Goal: Complete application form

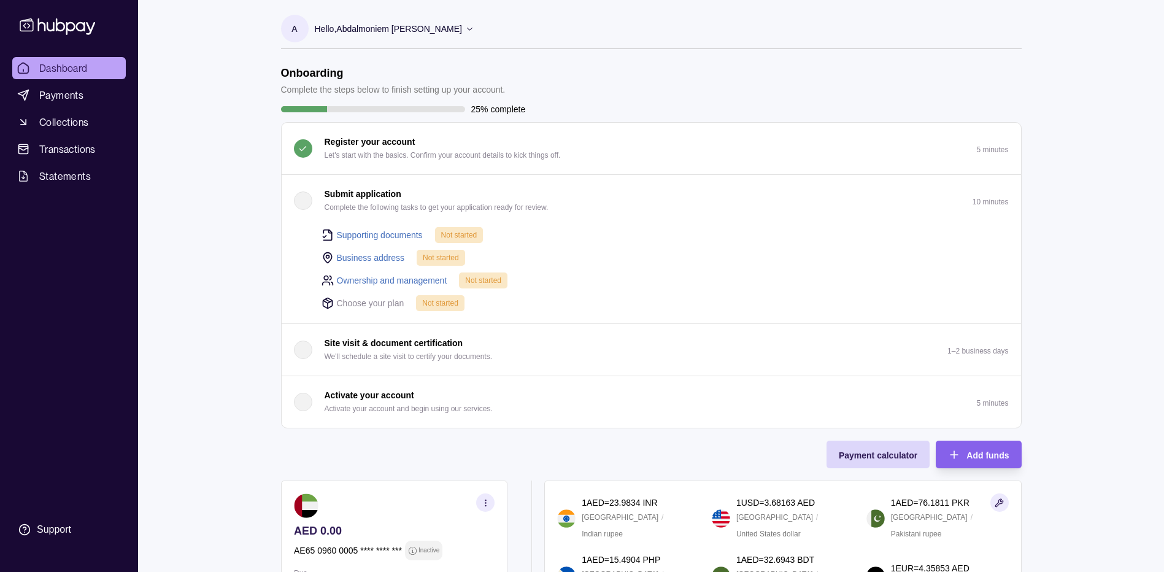
click at [345, 198] on p "Submit application" at bounding box center [362, 193] width 77 height 13
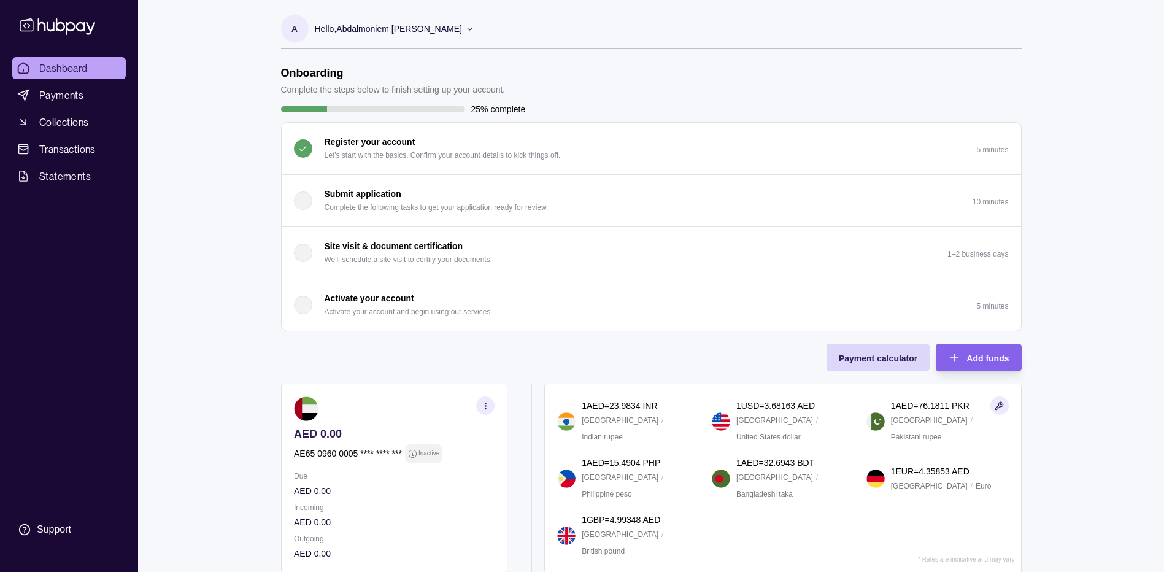
click at [344, 198] on p "Submit application" at bounding box center [362, 193] width 77 height 13
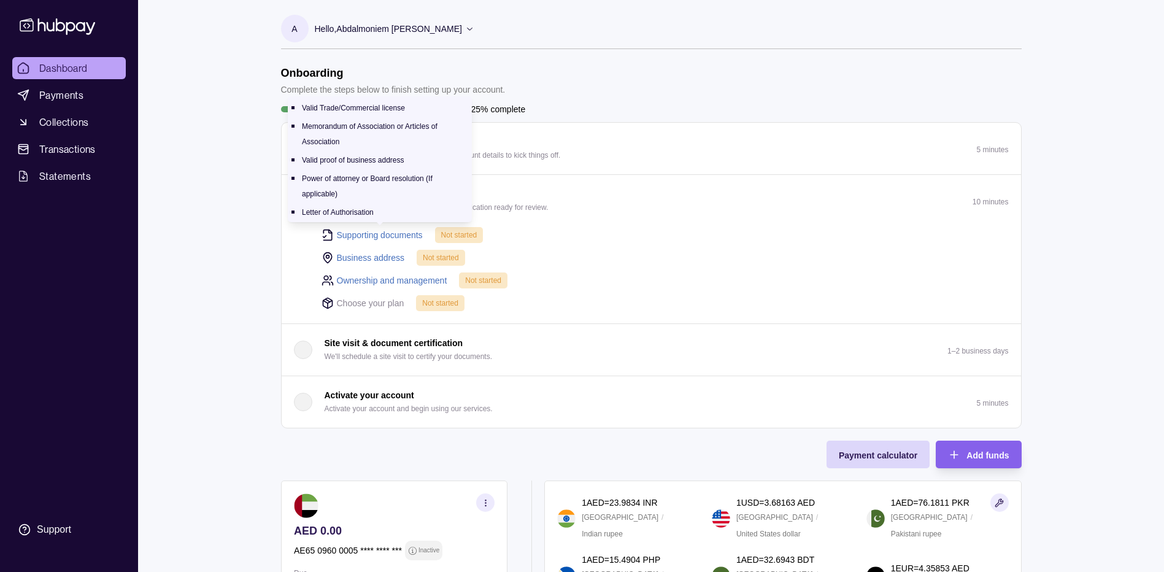
click at [363, 234] on link "Supporting documents" at bounding box center [380, 234] width 86 height 13
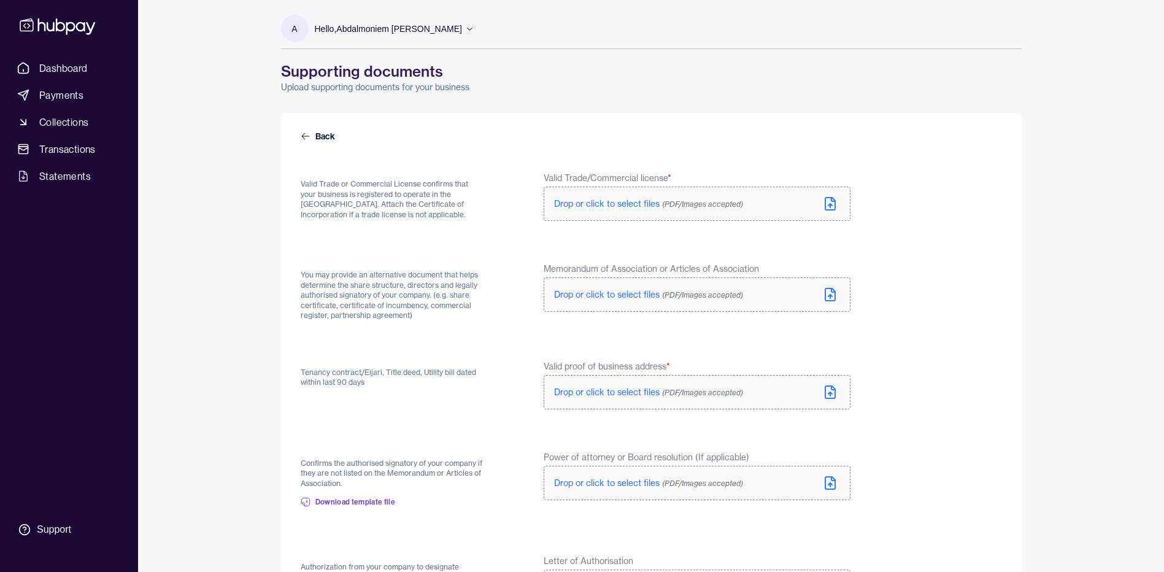
click at [603, 210] on label "Drop or click to select files (PDF/Images accepted)" at bounding box center [696, 203] width 306 height 34
click at [620, 295] on span "Drop or click to select files (PDF/Images accepted)" at bounding box center [648, 294] width 189 height 11
click at [603, 391] on span "Drop or click to select files (PDF/Images accepted)" at bounding box center [648, 394] width 189 height 11
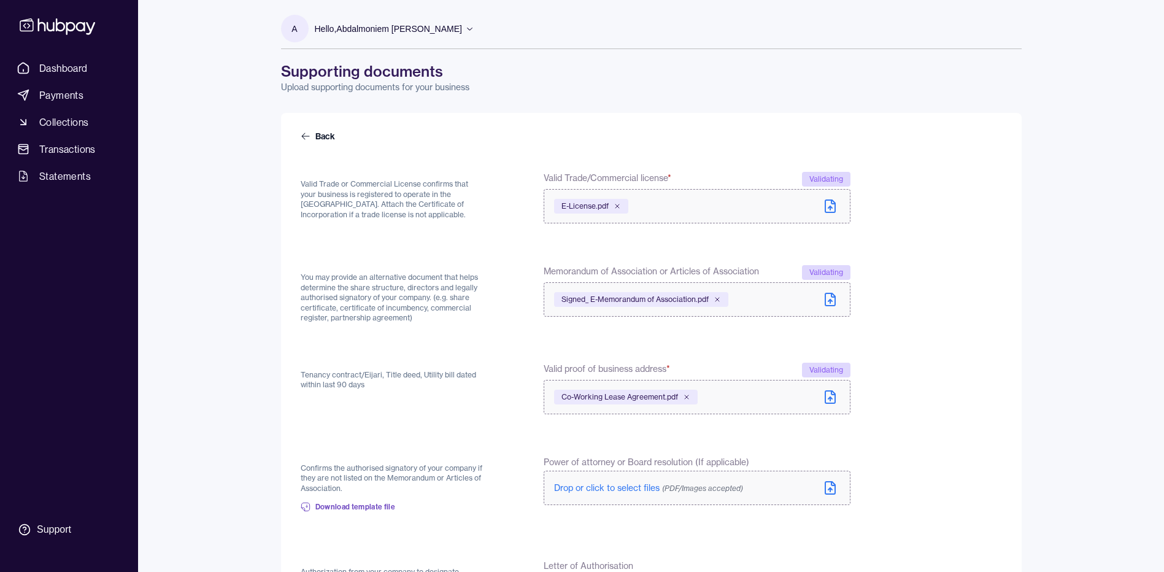
click at [578, 482] on span "Drop or click to select files (PDF/Images accepted)" at bounding box center [648, 487] width 189 height 11
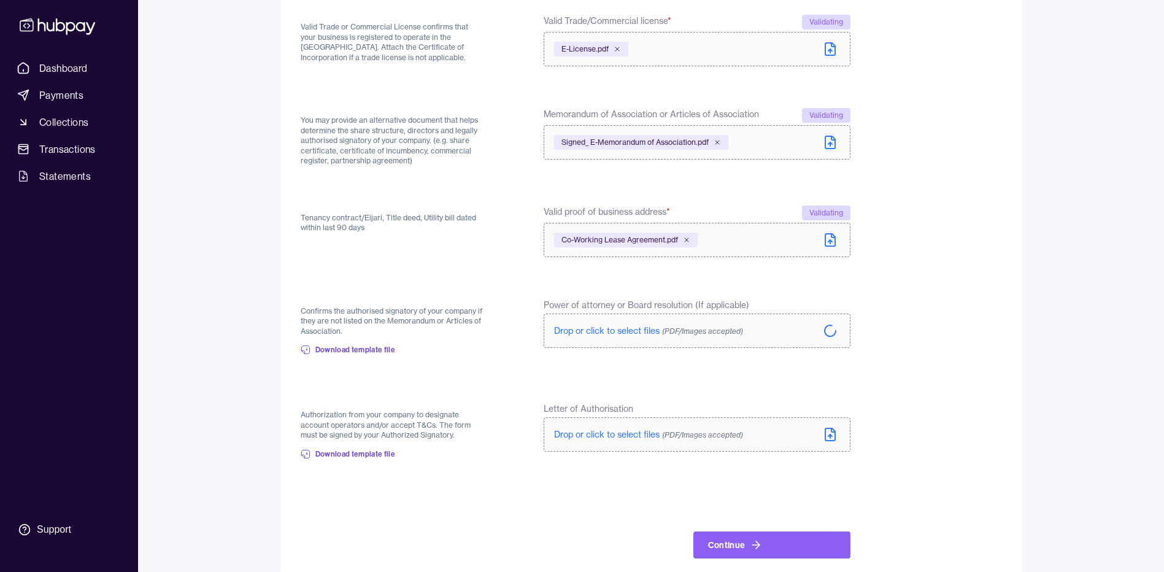
scroll to position [175, 0]
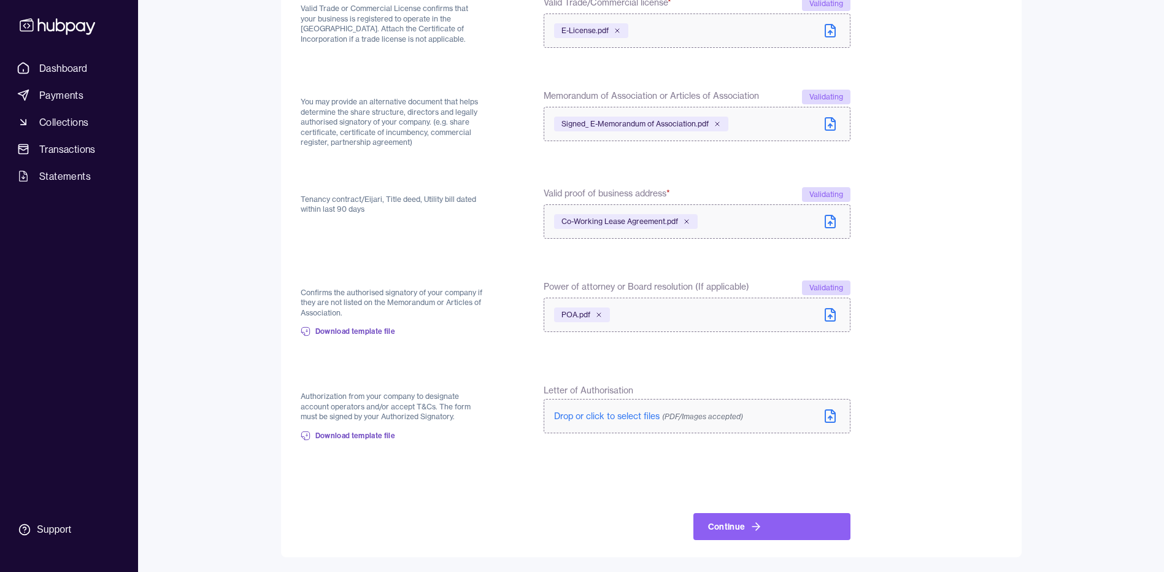
click at [684, 413] on span "(PDF/Images accepted)" at bounding box center [702, 416] width 81 height 9
click at [774, 532] on button "Continue" at bounding box center [771, 526] width 157 height 27
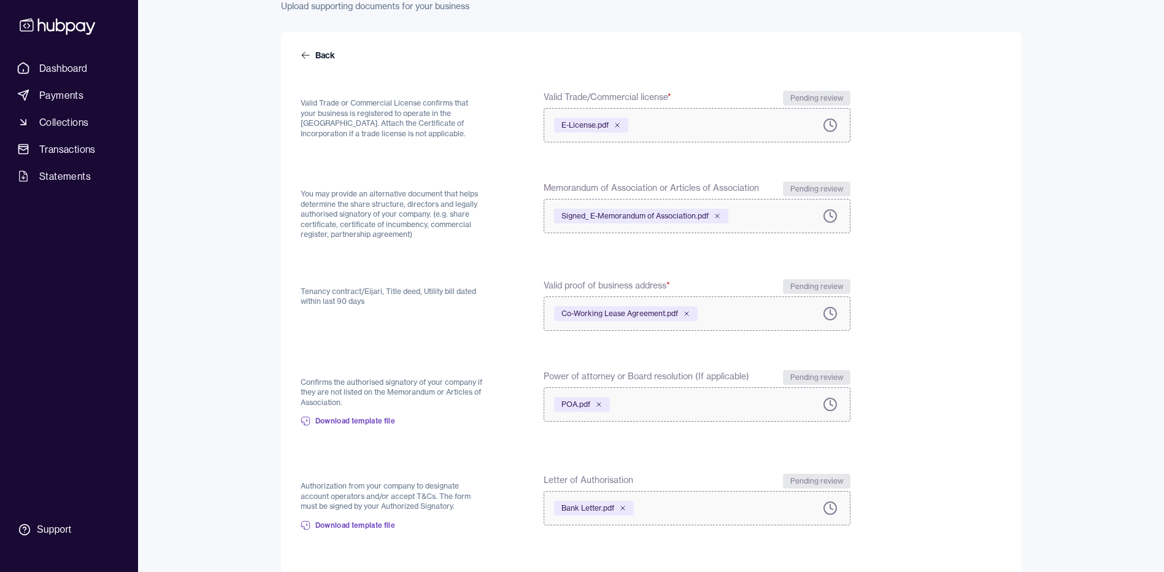
scroll to position [0, 0]
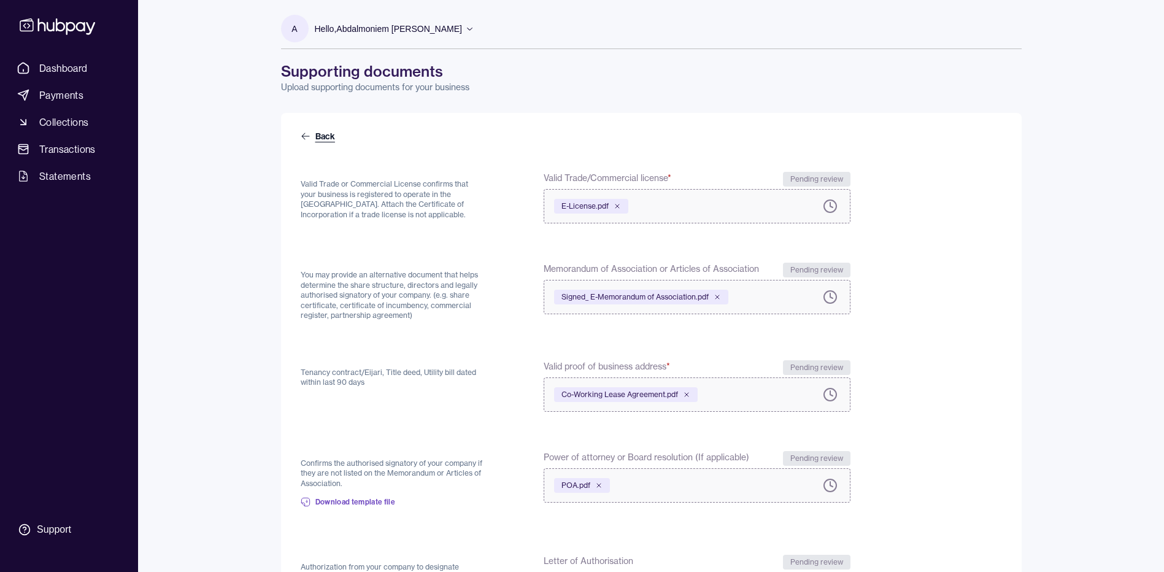
click at [305, 138] on icon at bounding box center [306, 136] width 10 height 10
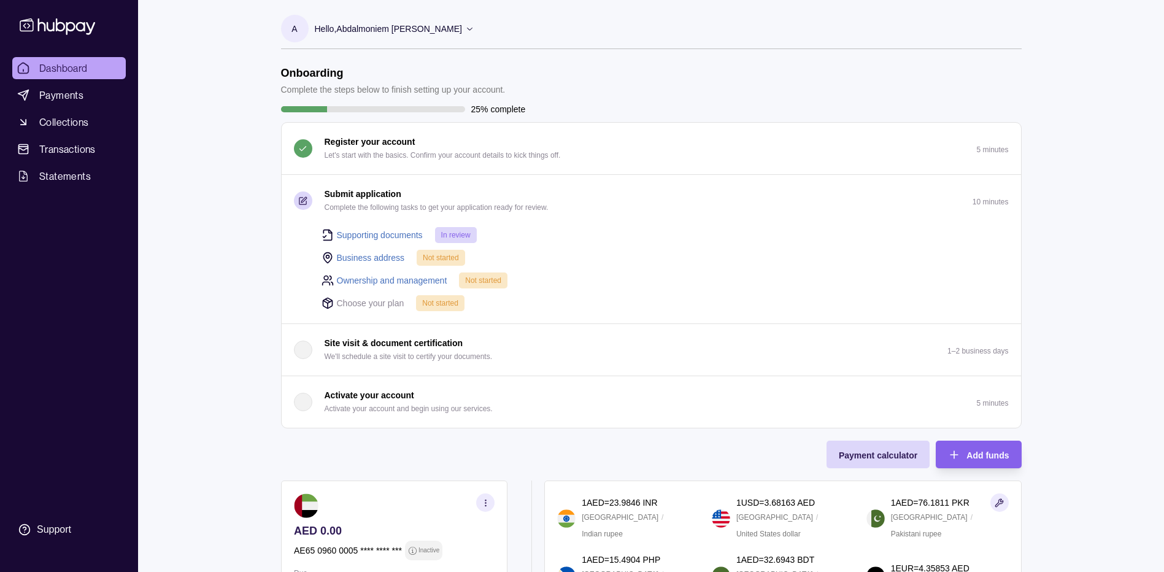
click at [377, 260] on link "Business address" at bounding box center [371, 257] width 68 height 13
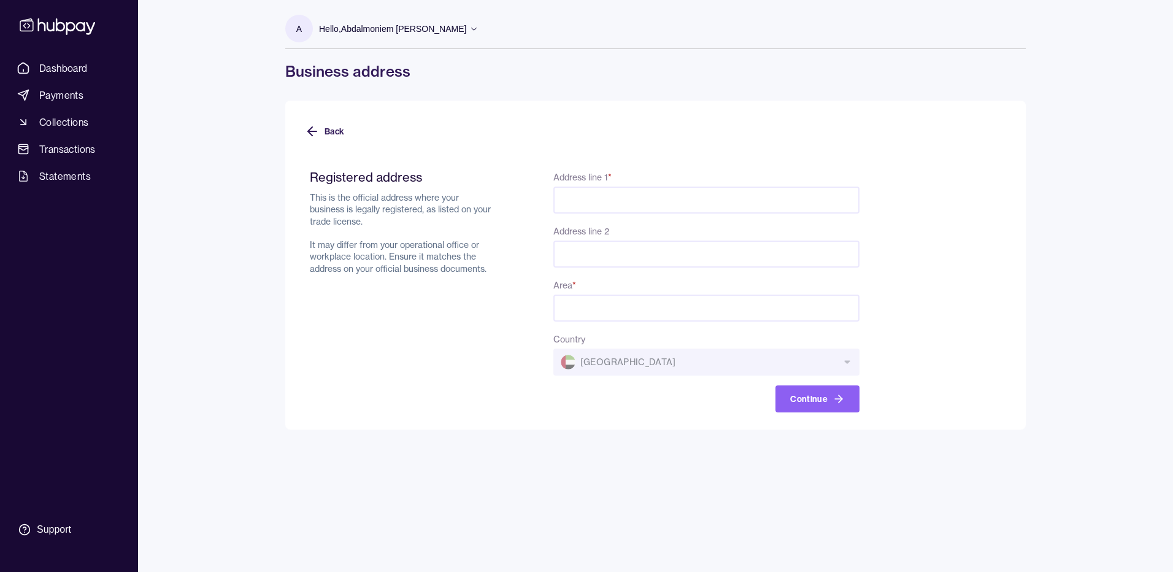
click at [596, 190] on input "Address line 1 *" at bounding box center [706, 199] width 306 height 27
paste input "********"
type input "********"
click at [580, 259] on input "Address line 2" at bounding box center [706, 253] width 306 height 27
paste input "**********"
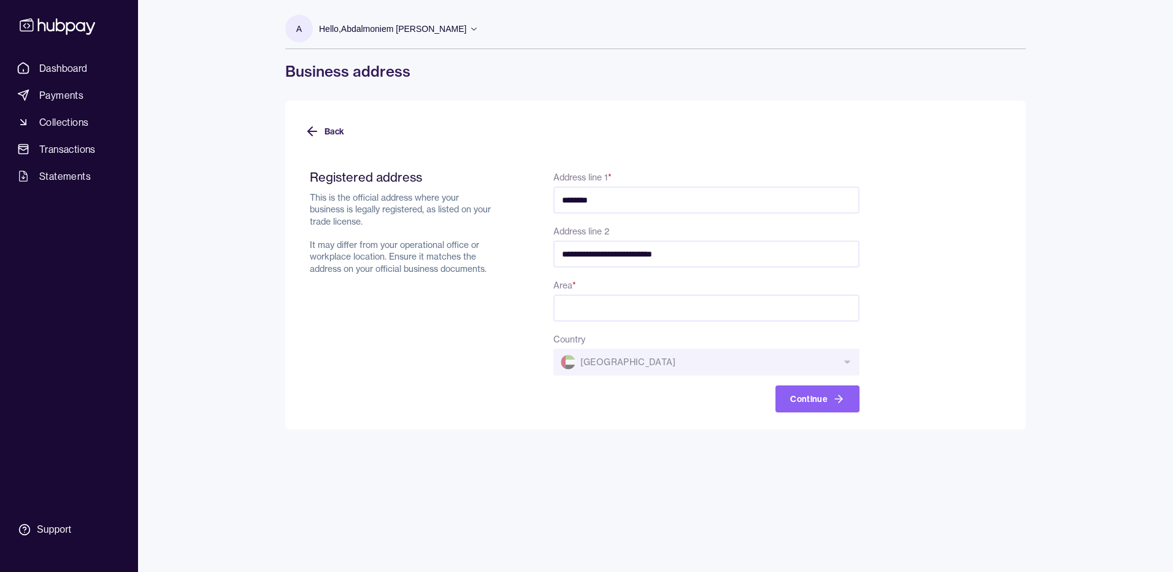
type input "**********"
click at [593, 305] on input "Area *" at bounding box center [706, 307] width 306 height 27
paste input "**********"
type input "**********"
click at [502, 417] on div "**********" at bounding box center [655, 265] width 740 height 329
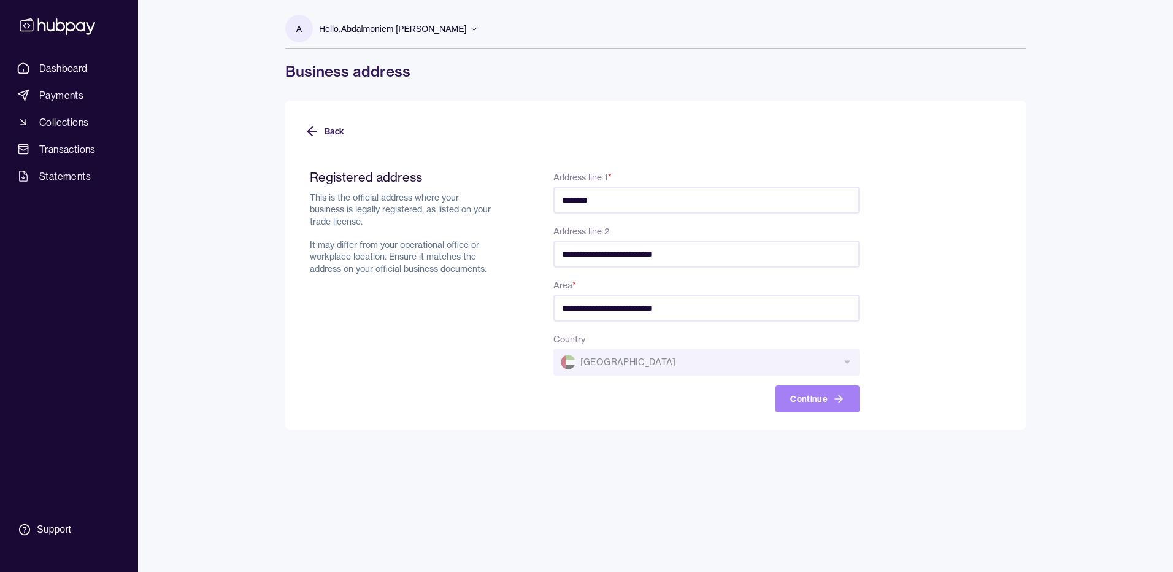
click at [805, 395] on button "Continue" at bounding box center [817, 398] width 84 height 27
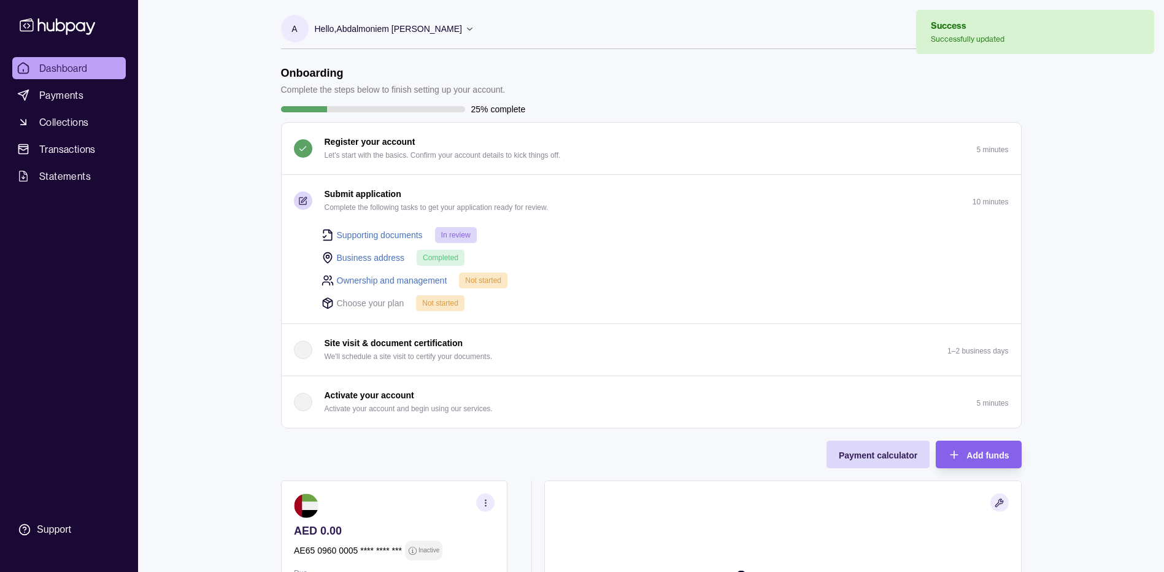
drag, startPoint x: 232, startPoint y: 300, endPoint x: 293, endPoint y: 265, distance: 70.1
click at [233, 300] on div "Dashboard Payments Collections Transactions Statements Support A Hello, Abdalmo…" at bounding box center [582, 414] width 1164 height 829
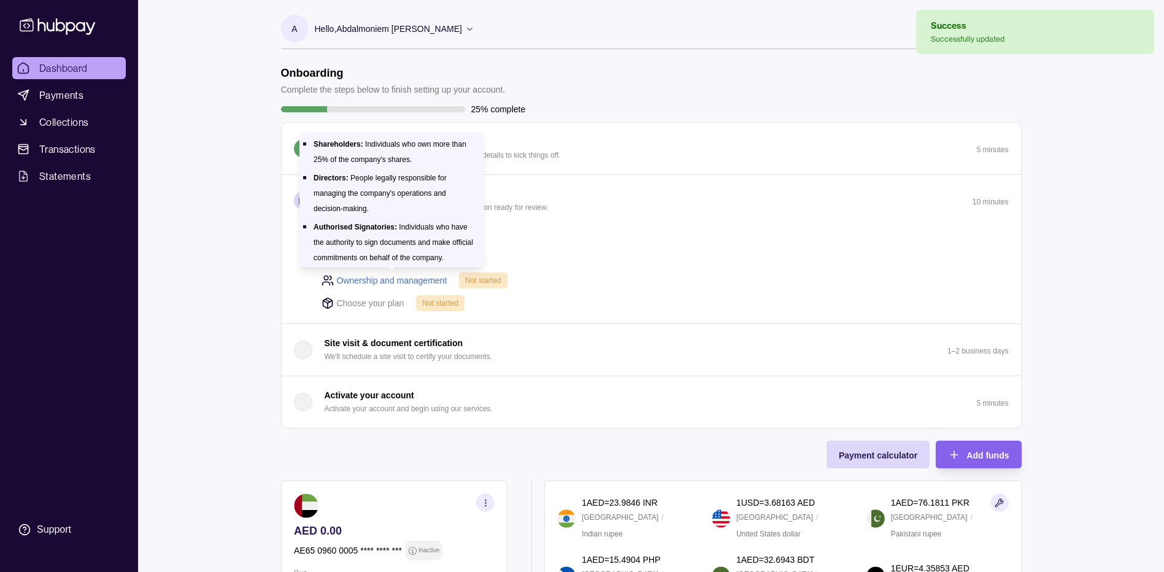
click at [358, 277] on link "Ownership and management" at bounding box center [392, 280] width 110 height 13
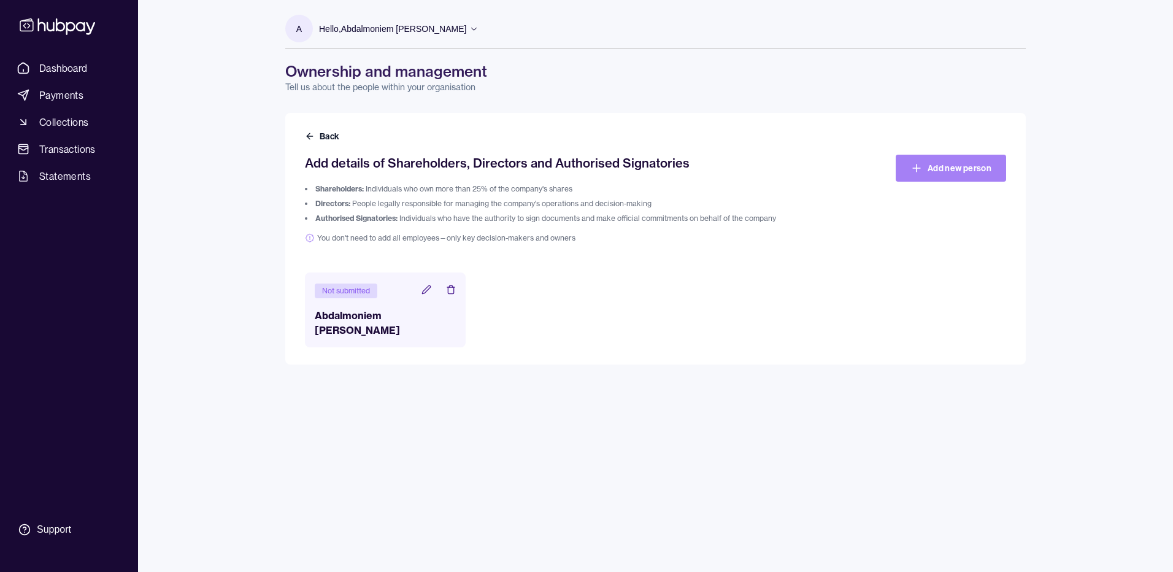
click at [920, 169] on icon at bounding box center [916, 168] width 12 height 12
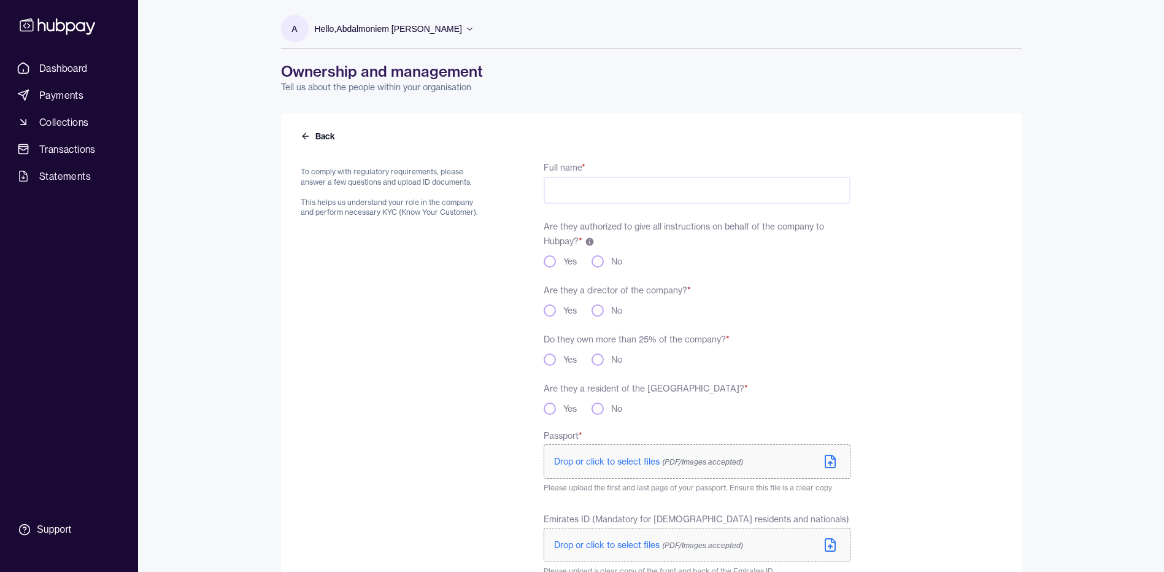
click at [297, 135] on div "Back To comply with regulatory requirements, please answer a few questions and …" at bounding box center [651, 389] width 740 height 552
click at [305, 138] on icon at bounding box center [306, 136] width 10 height 10
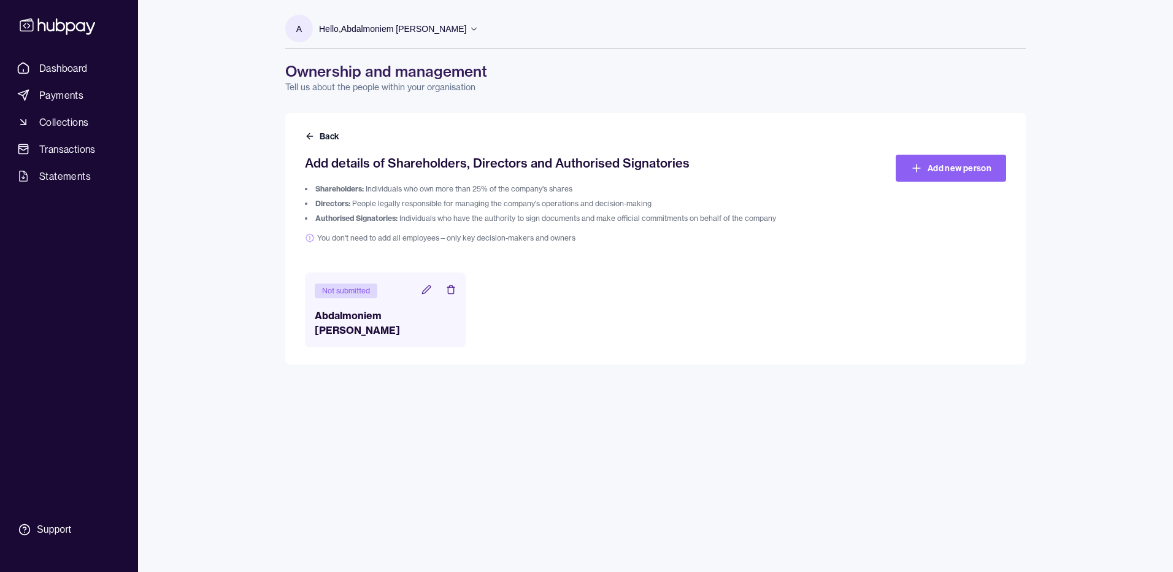
click at [427, 290] on icon at bounding box center [426, 290] width 10 height 10
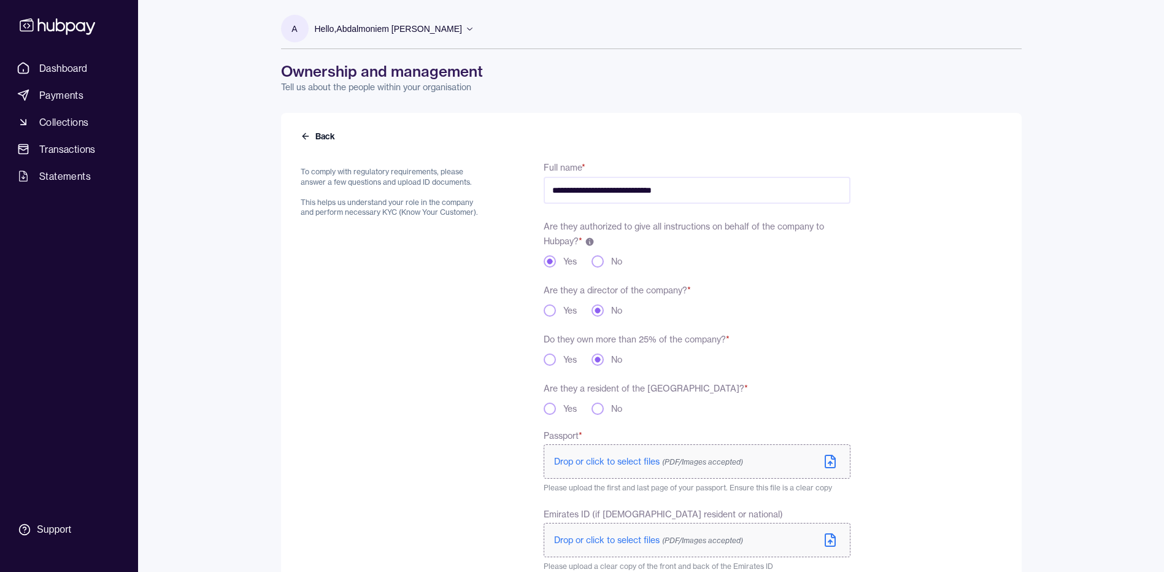
click at [550, 409] on button "Yes" at bounding box center [549, 408] width 12 height 12
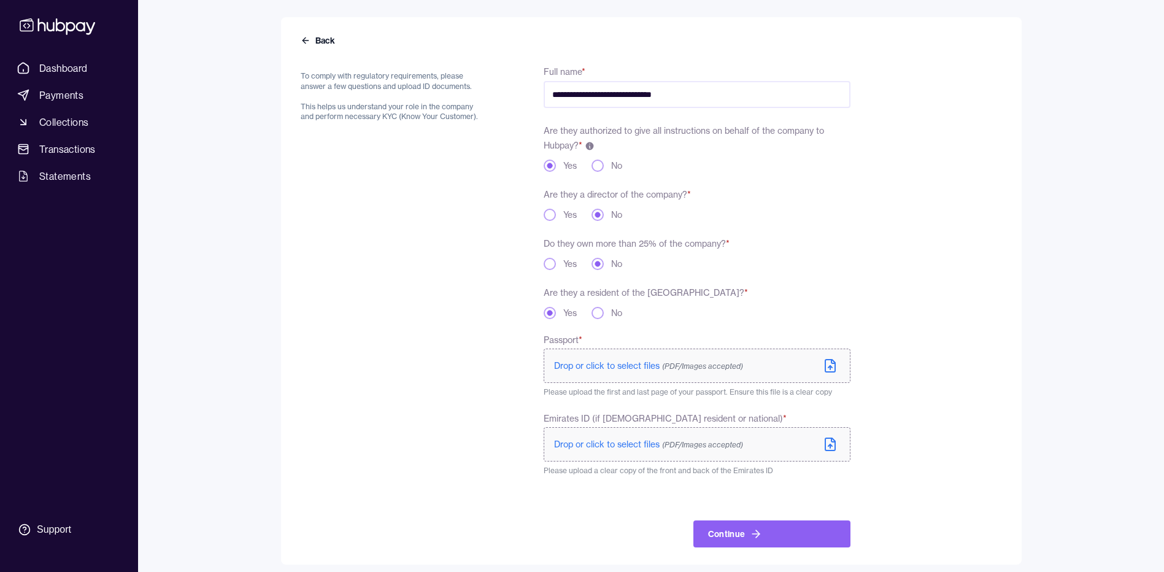
scroll to position [103, 0]
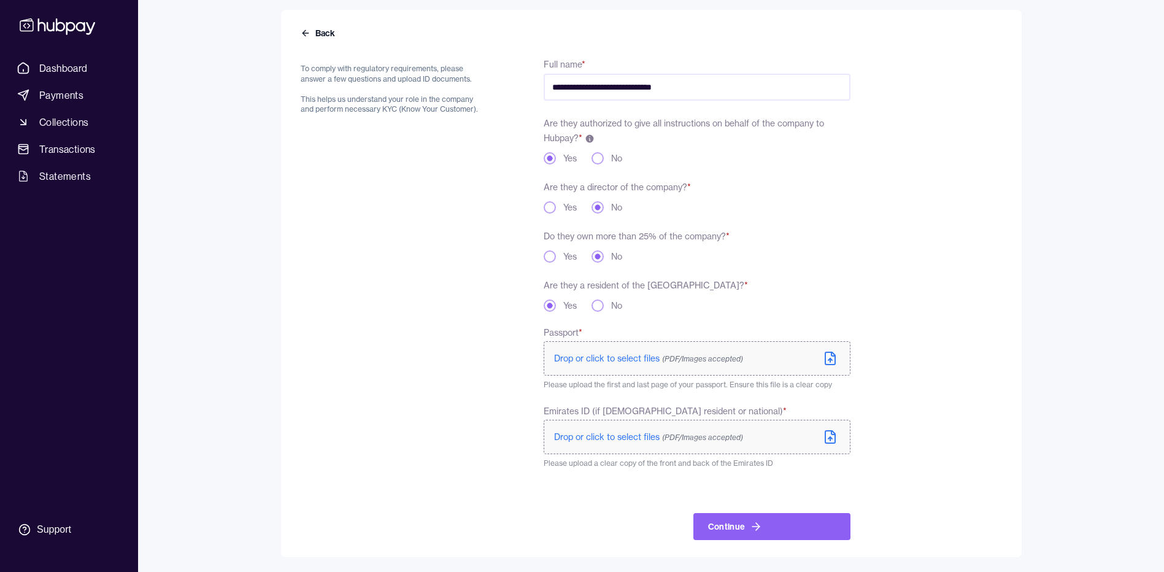
click at [834, 439] on icon at bounding box center [830, 437] width 10 height 12
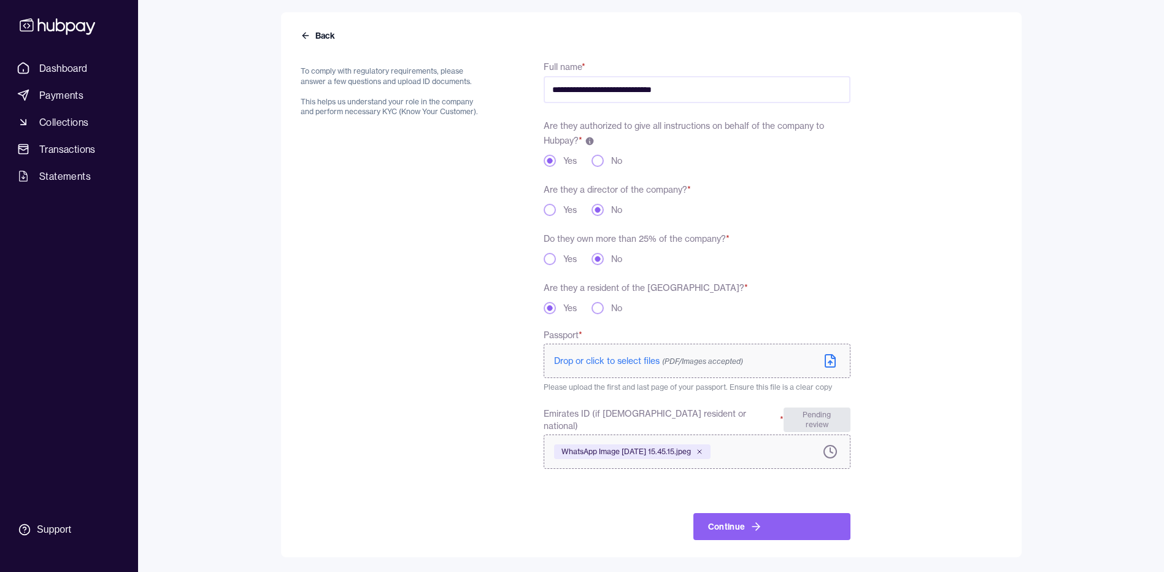
scroll to position [91, 0]
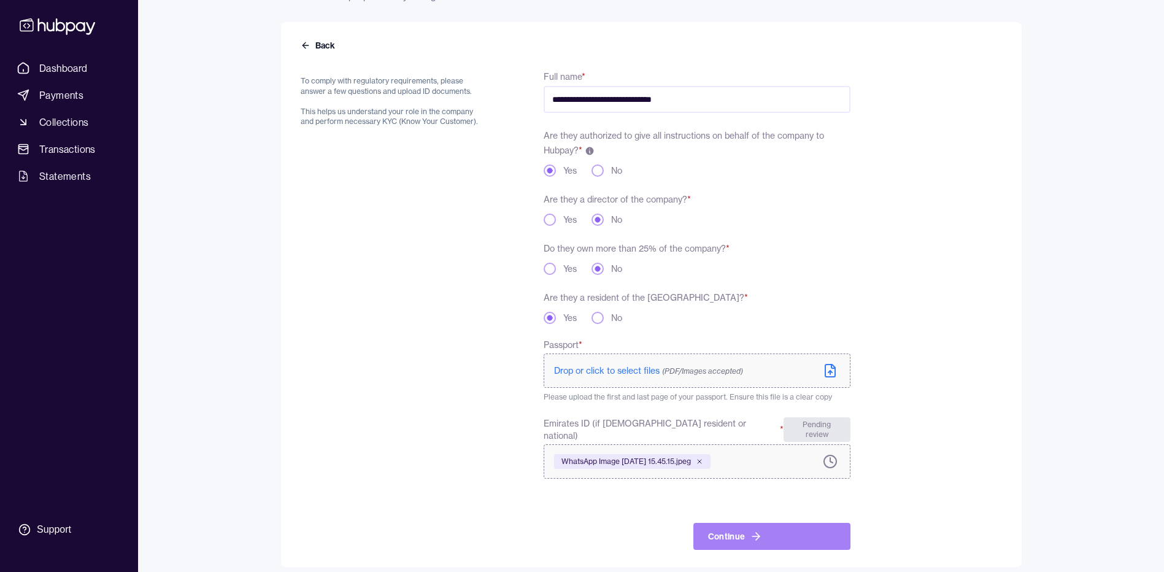
click at [778, 534] on button "Continue" at bounding box center [771, 536] width 157 height 27
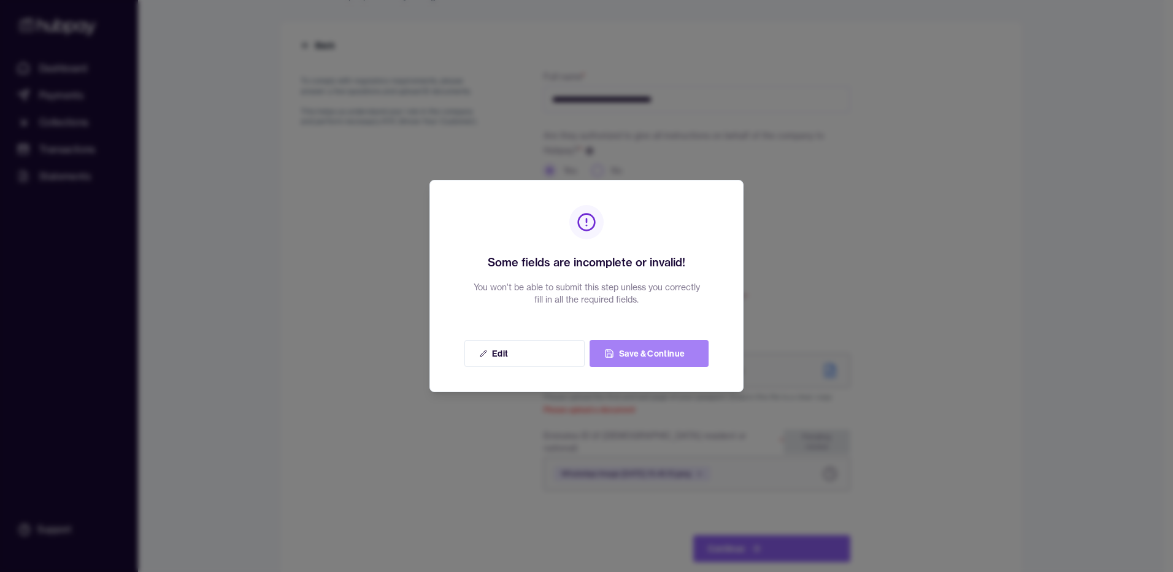
click at [664, 359] on button "Save & Continue" at bounding box center [648, 353] width 119 height 27
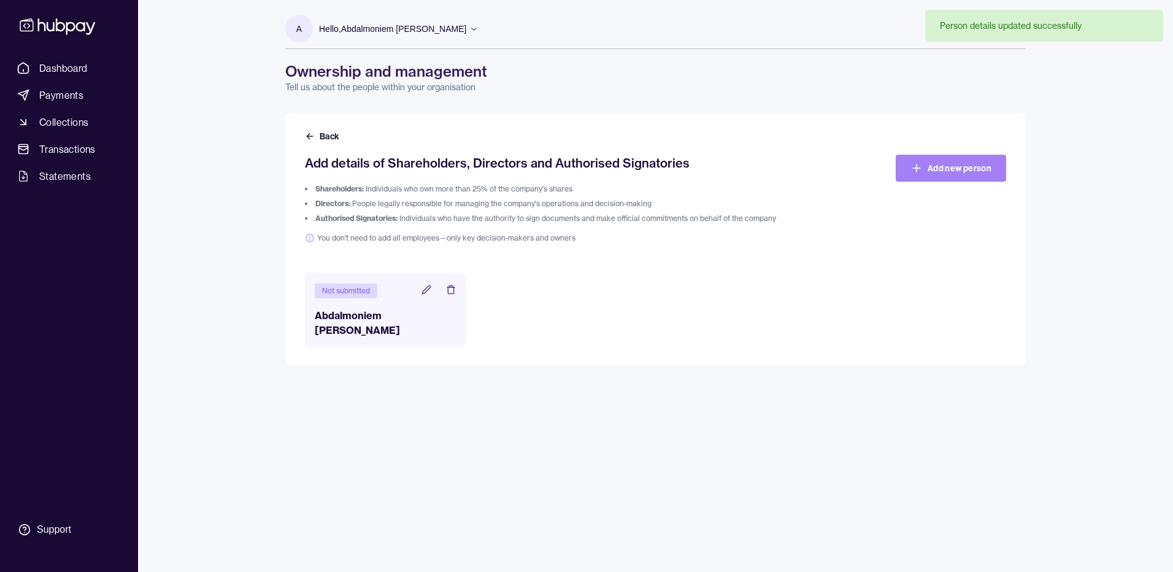
click at [932, 175] on link "Add new person" at bounding box center [951, 168] width 110 height 27
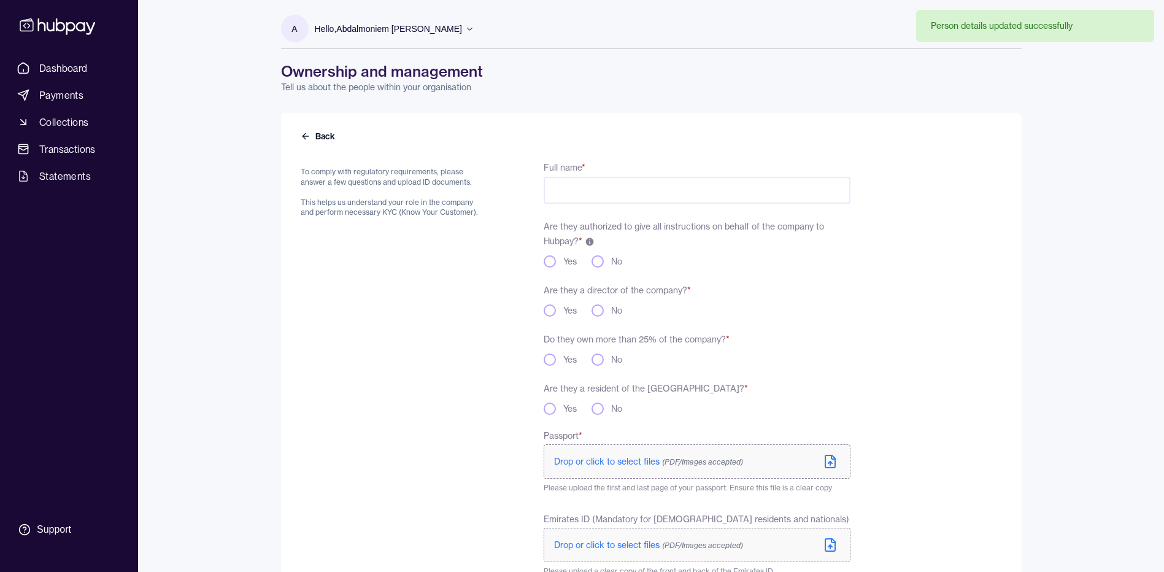
click at [640, 200] on input "Full name *" at bounding box center [696, 190] width 306 height 27
paste input "**********"
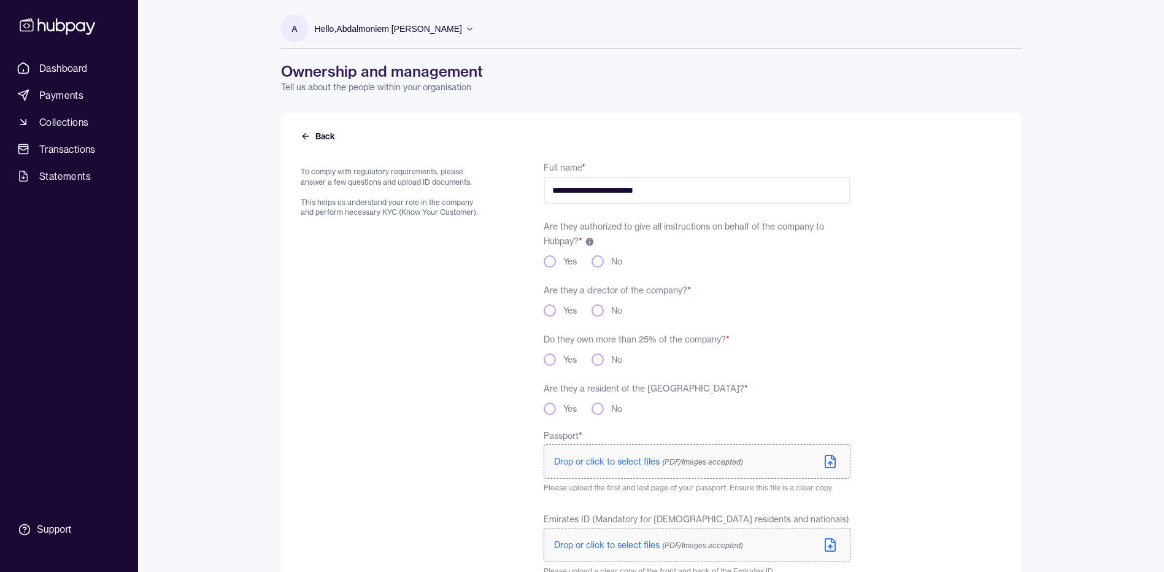
type input "**********"
click at [597, 265] on button "No" at bounding box center [597, 261] width 12 height 12
click at [548, 312] on button "Yes" at bounding box center [549, 310] width 12 height 12
click at [550, 362] on button "Yes" at bounding box center [549, 359] width 12 height 12
click at [551, 408] on button "Yes" at bounding box center [549, 408] width 12 height 12
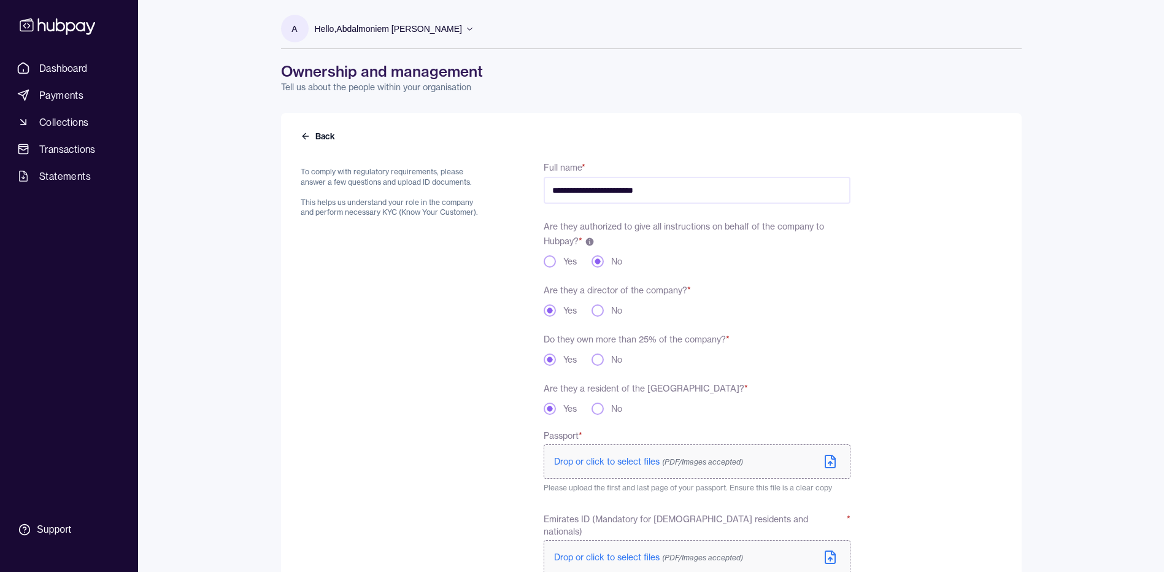
click at [835, 463] on icon at bounding box center [830, 461] width 10 height 12
click at [837, 461] on label "Drop or click to select files (PDF/Images accepted)" at bounding box center [696, 461] width 306 height 34
click at [823, 550] on icon at bounding box center [830, 557] width 15 height 15
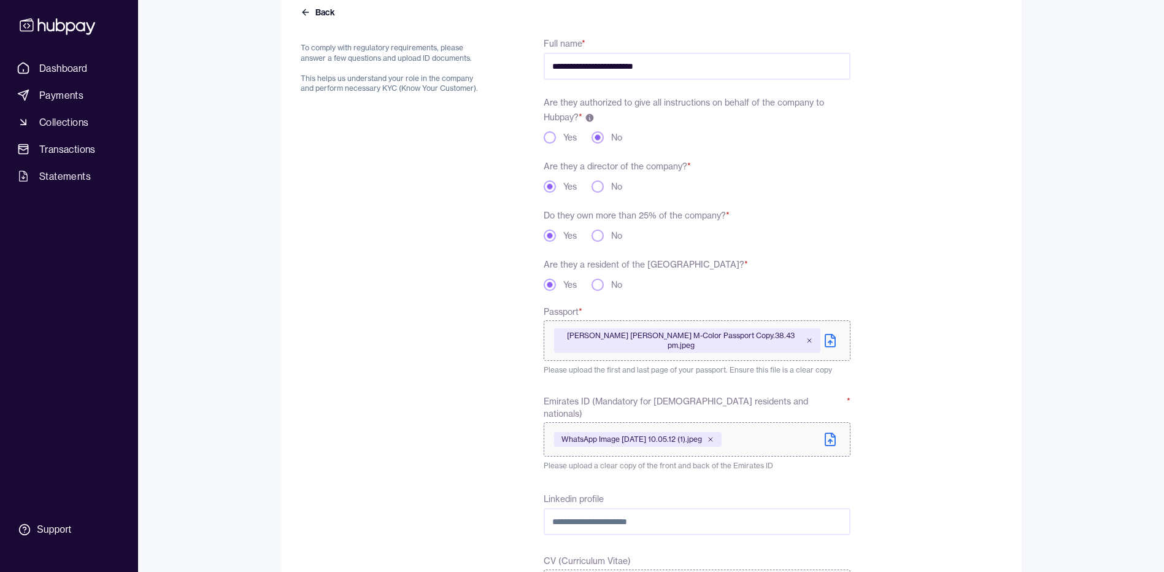
scroll to position [369, 0]
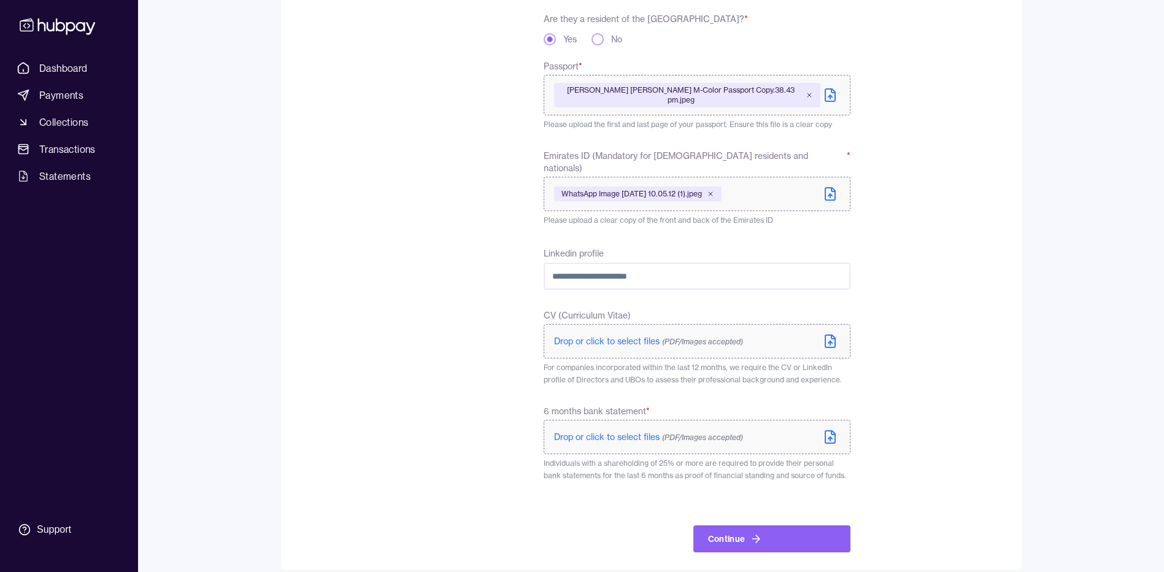
click at [835, 334] on icon at bounding box center [830, 341] width 15 height 15
click at [830, 437] on icon at bounding box center [830, 439] width 0 height 4
click at [833, 431] on icon at bounding box center [830, 437] width 10 height 12
click at [829, 334] on icon at bounding box center [830, 341] width 15 height 15
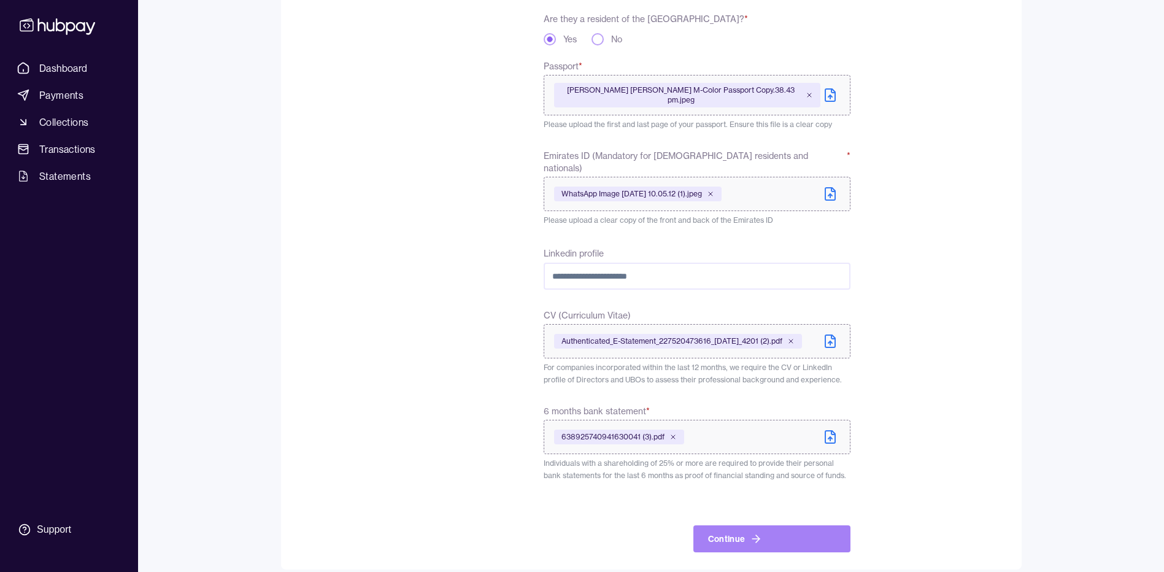
click at [777, 526] on button "Continue" at bounding box center [771, 538] width 157 height 27
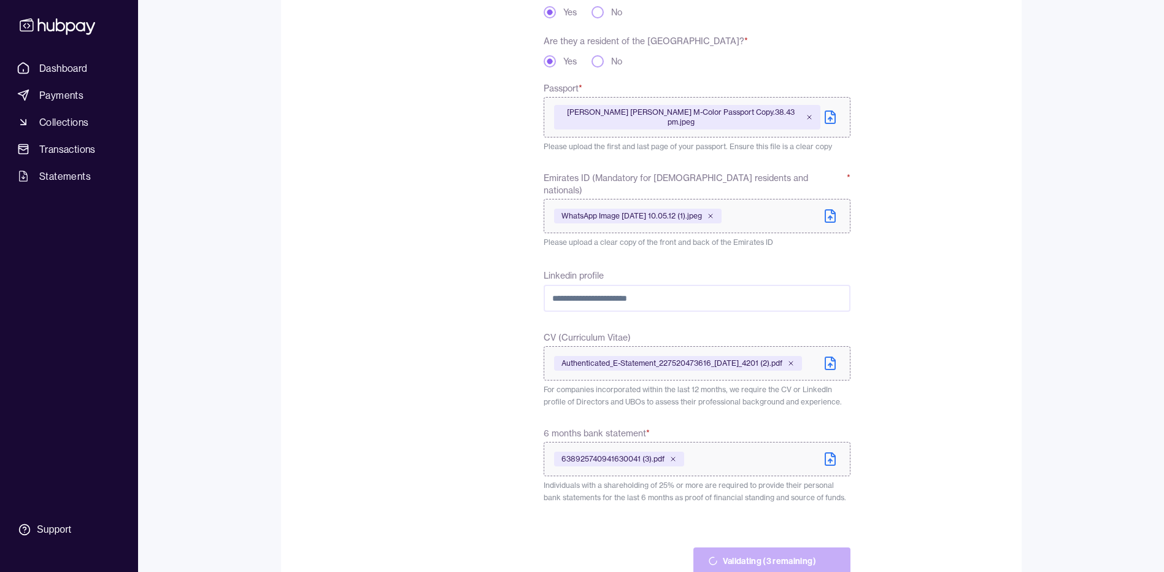
scroll to position [396, 0]
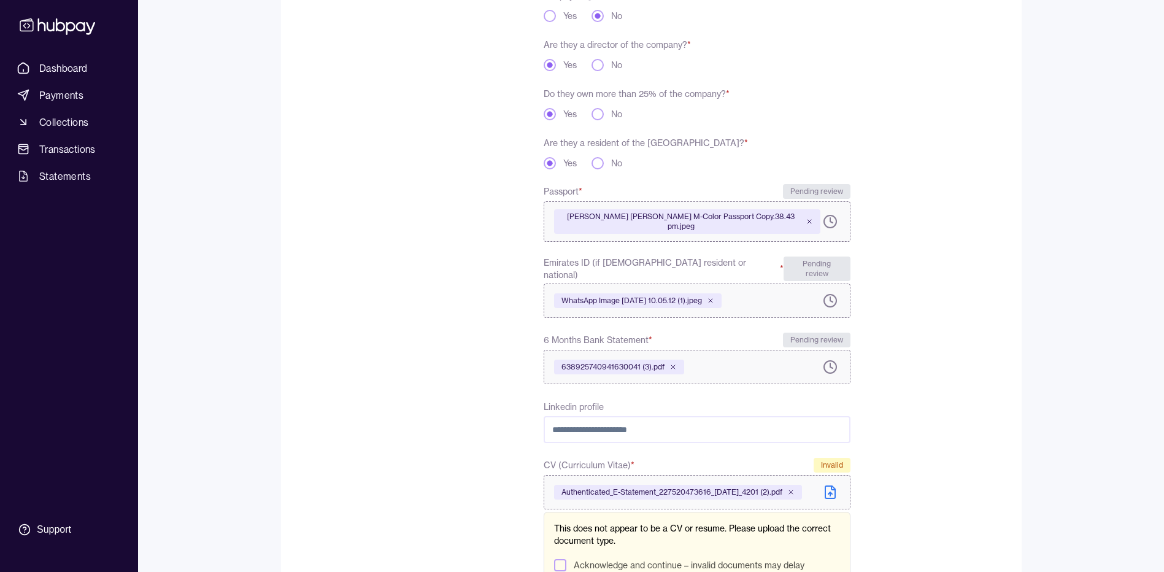
scroll to position [361, 0]
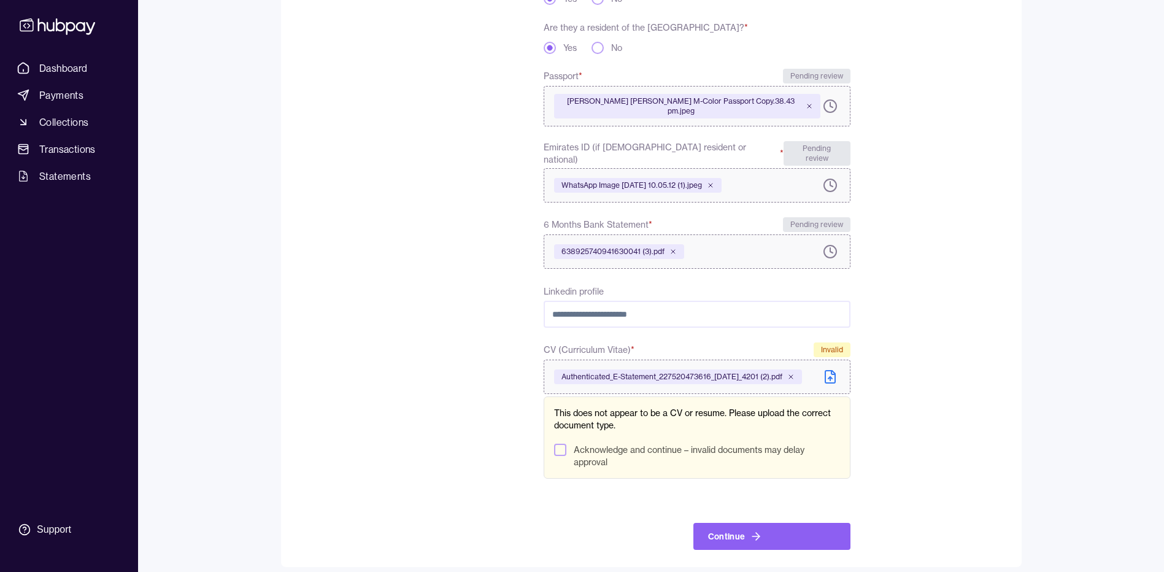
click at [553, 442] on div "This does not appear to be a CV or resume. Please upload the correct document t…" at bounding box center [696, 437] width 306 height 82
click at [558, 443] on button "Acknowledge and continue – invalid documents may delay approval" at bounding box center [560, 449] width 12 height 12
click at [788, 524] on button "Continue" at bounding box center [771, 536] width 157 height 27
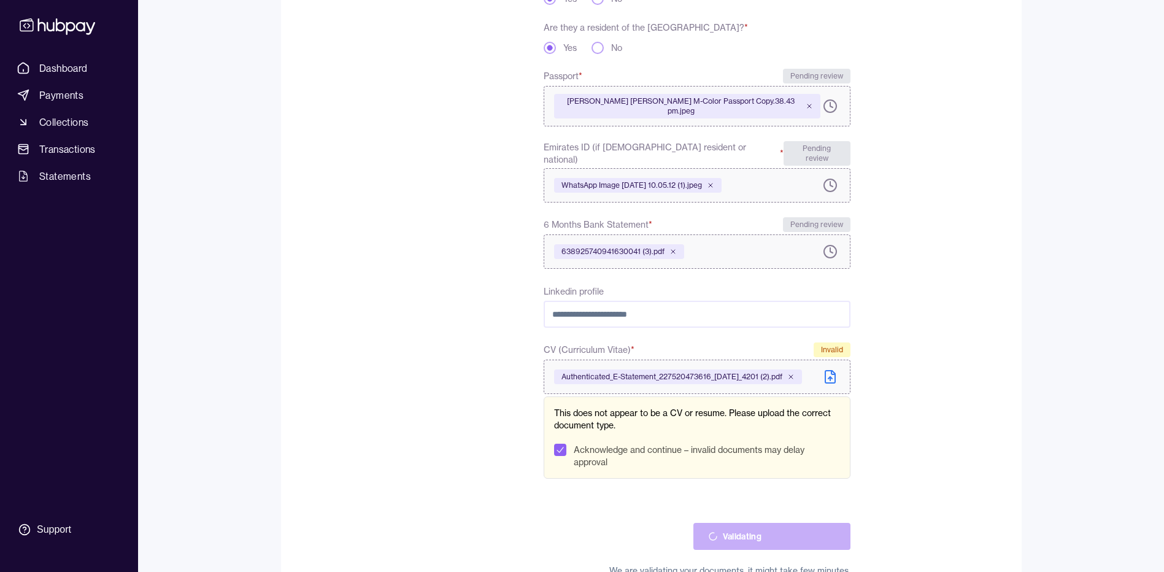
scroll to position [303, 0]
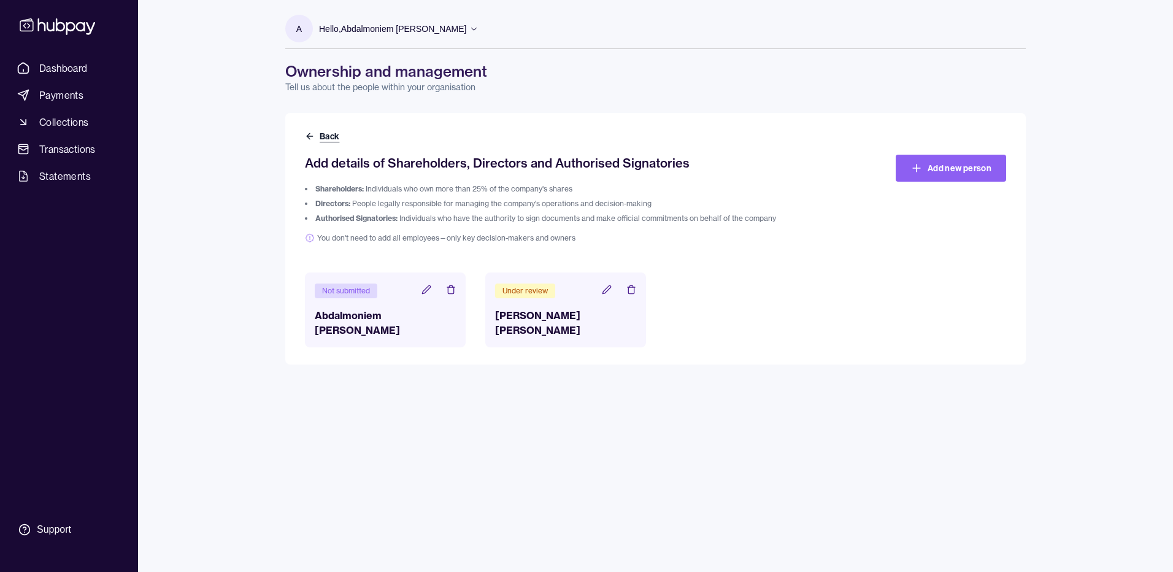
click at [315, 140] on button "Back" at bounding box center [323, 136] width 37 height 12
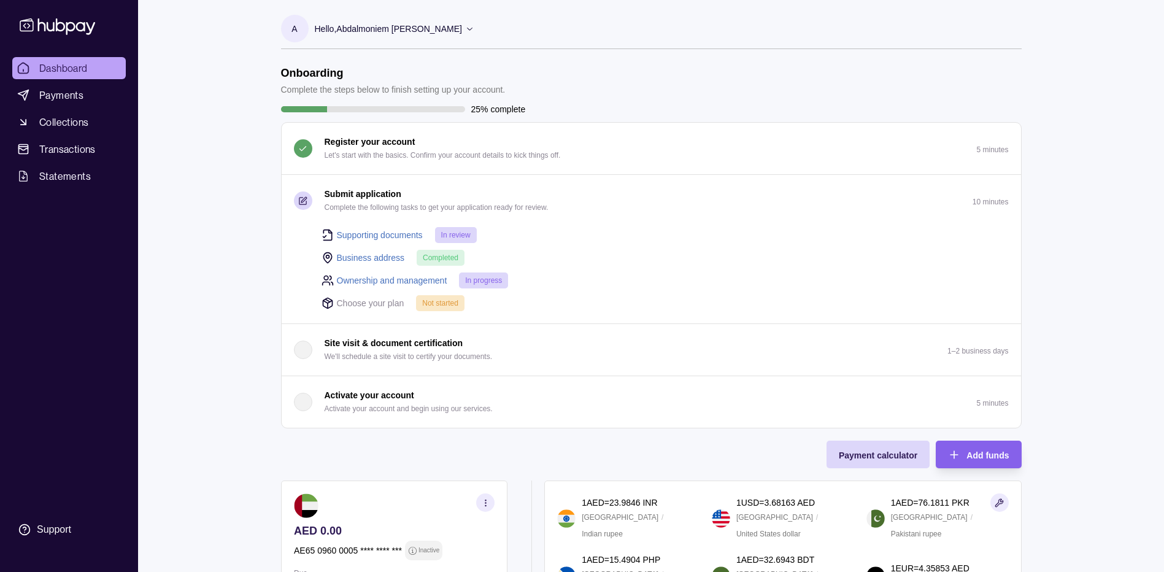
click at [386, 280] on link "Ownership and management" at bounding box center [392, 280] width 110 height 13
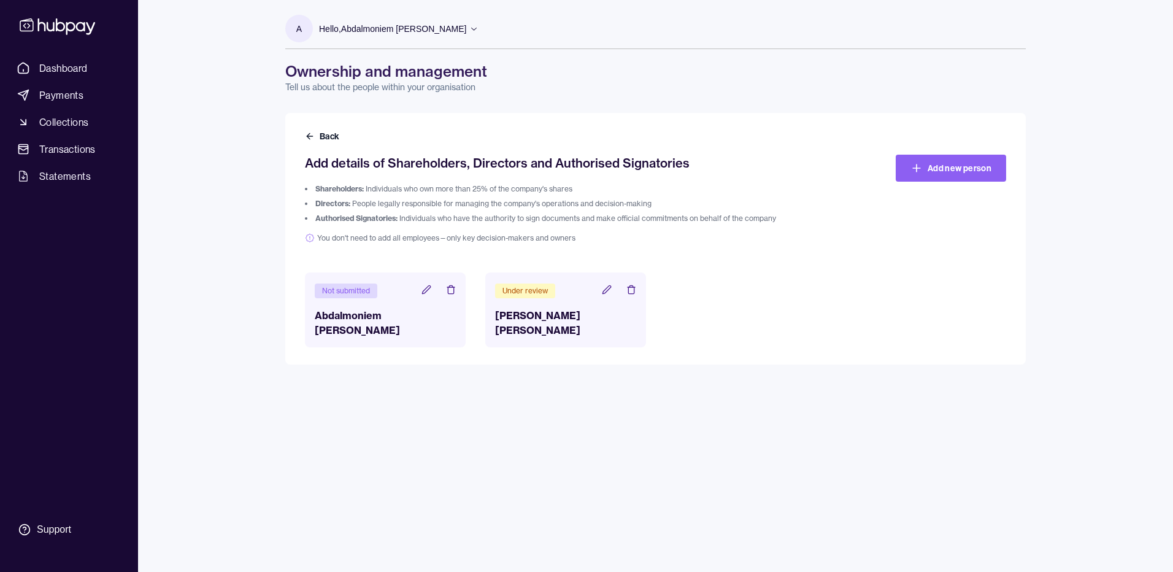
click at [423, 290] on icon at bounding box center [426, 290] width 10 height 10
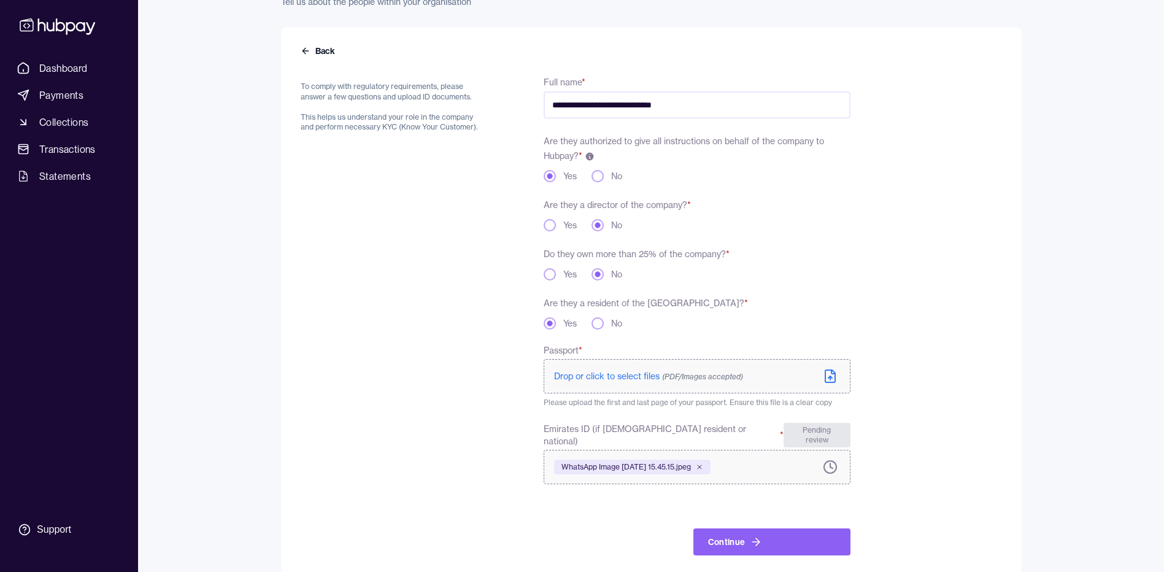
scroll to position [91, 0]
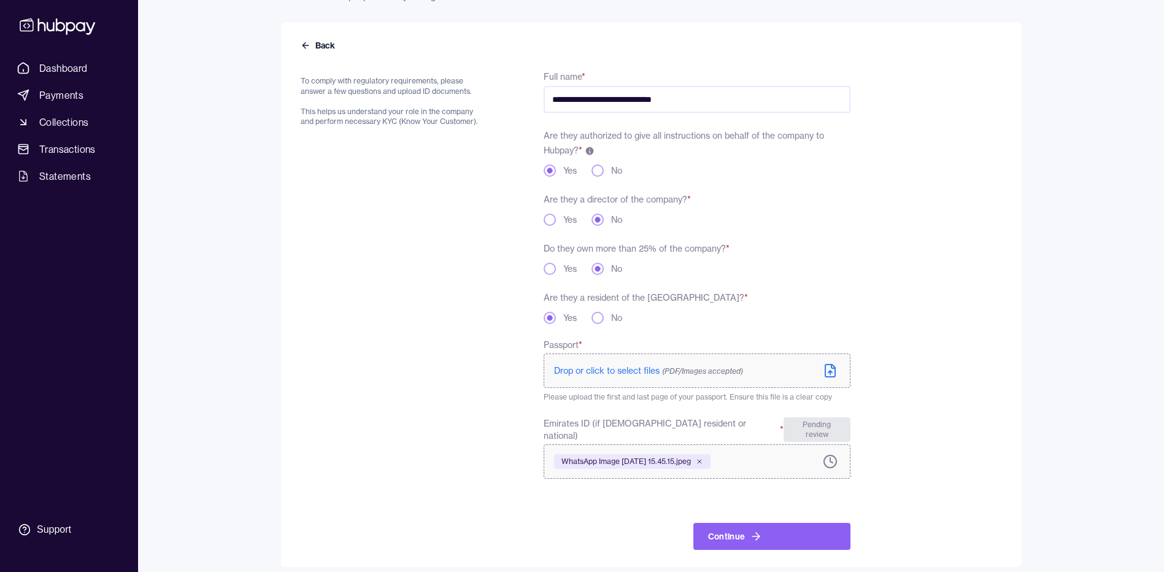
click at [826, 361] on label "Drop or click to select files (PDF/Images accepted)" at bounding box center [696, 370] width 306 height 34
click at [750, 532] on icon "submit" at bounding box center [756, 536] width 12 height 12
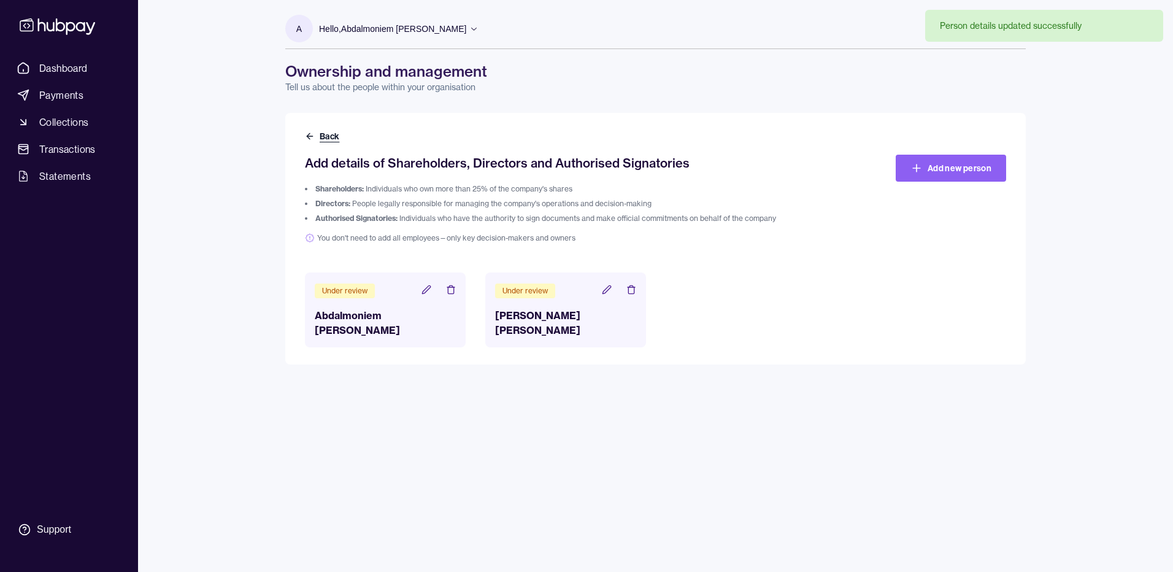
click at [308, 136] on icon at bounding box center [308, 136] width 3 height 6
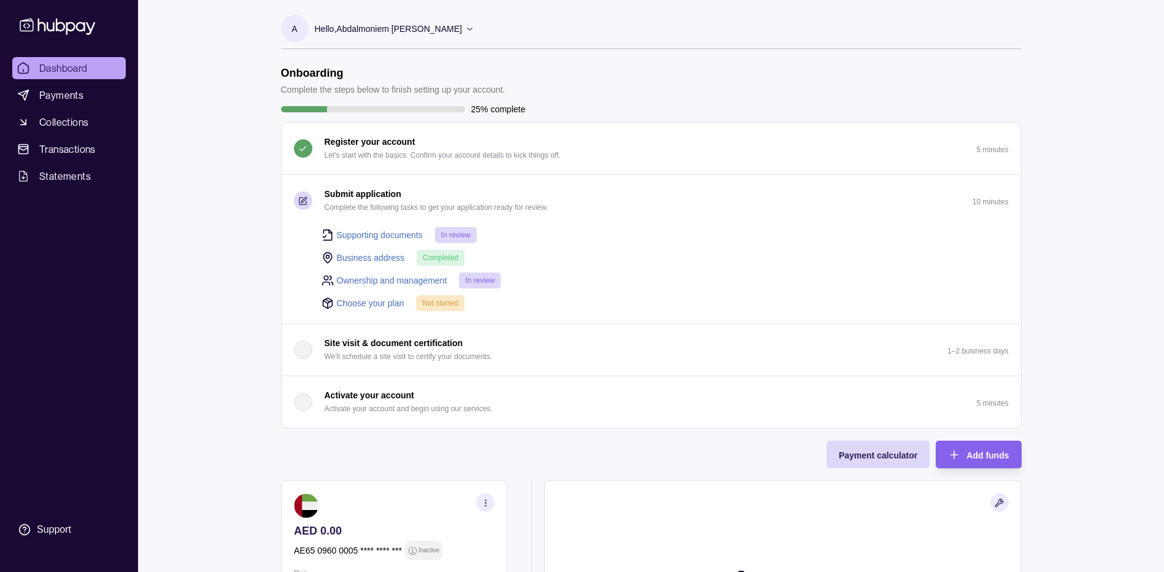
click at [362, 302] on link "Choose your plan" at bounding box center [370, 302] width 67 height 13
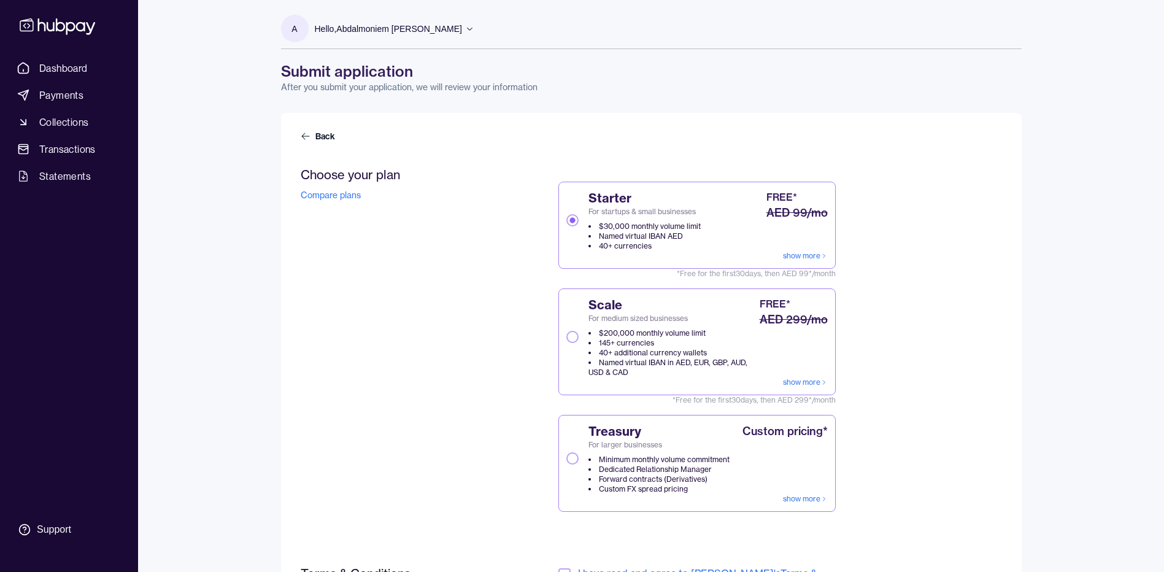
click at [578, 337] on button "Scale For medium sized businesses $200,000 monthly volume limit 145+ currencies…" at bounding box center [572, 337] width 12 height 12
click at [573, 463] on button "Treasury For larger businesses Minimum monthly volume commitment Dedicated Rela…" at bounding box center [572, 458] width 12 height 12
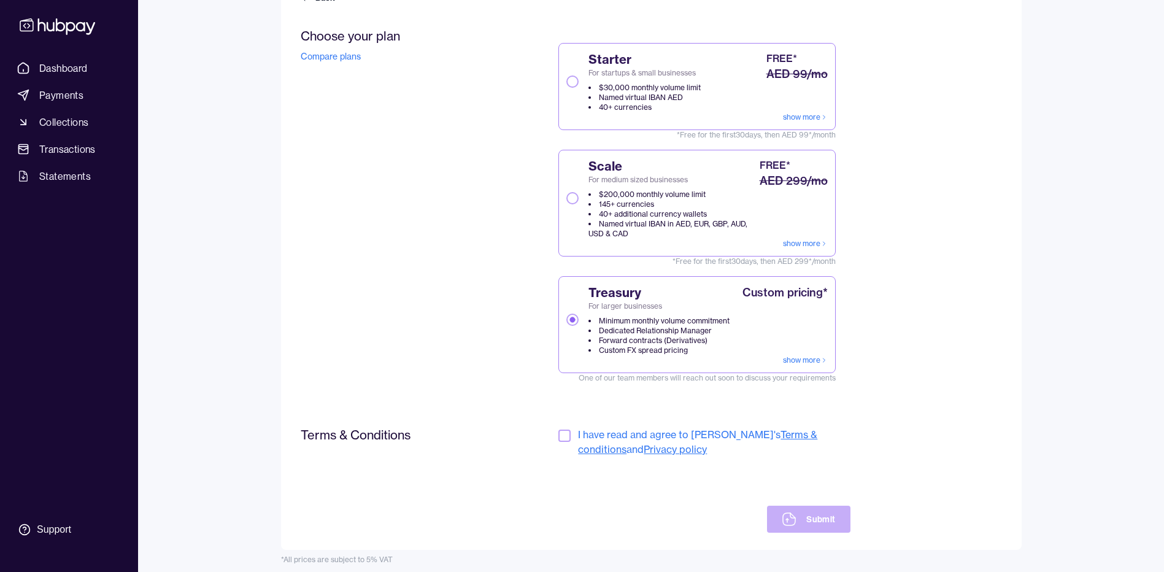
scroll to position [146, 0]
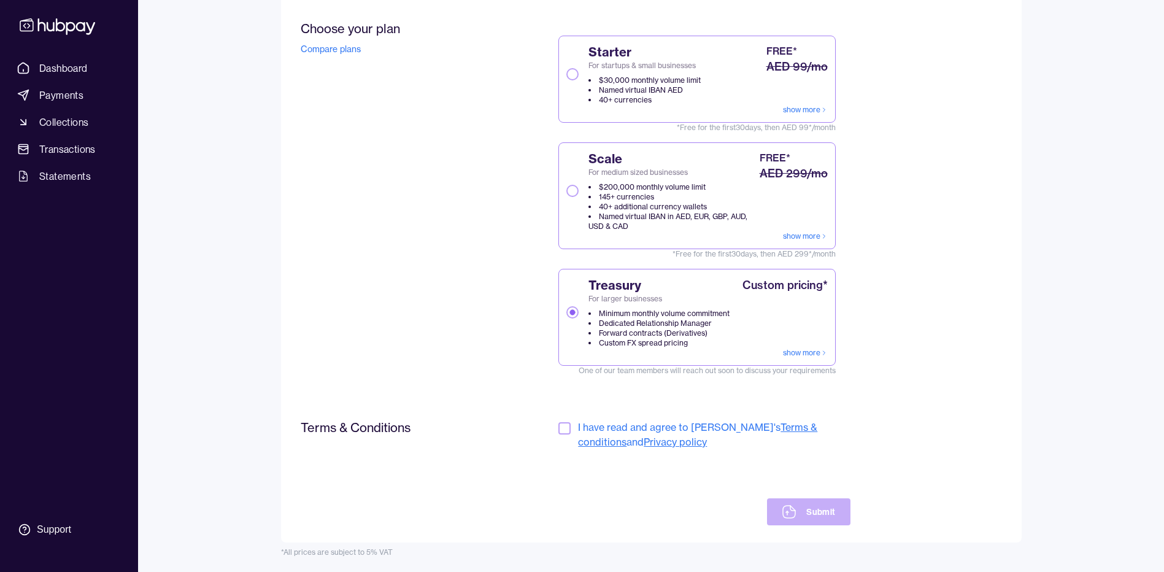
click at [564, 431] on button "button" at bounding box center [564, 428] width 12 height 12
click at [835, 518] on button "Submit" at bounding box center [808, 511] width 83 height 27
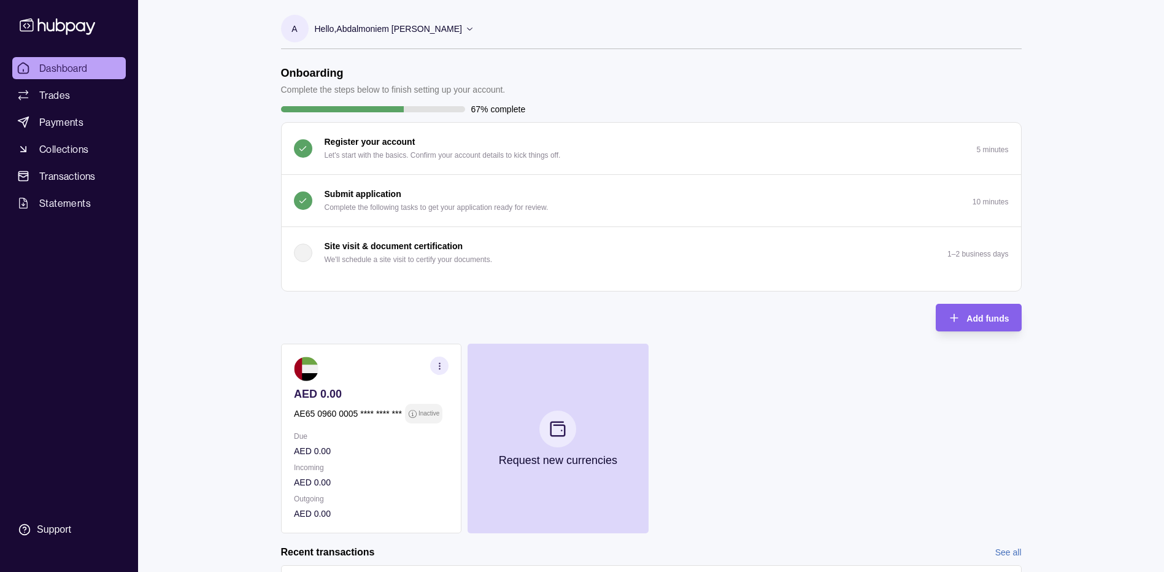
click at [355, 24] on p "Hello, Abdalmoniem Fatahalrahman [PERSON_NAME]" at bounding box center [388, 28] width 147 height 13
